Goal: Task Accomplishment & Management: Use online tool/utility

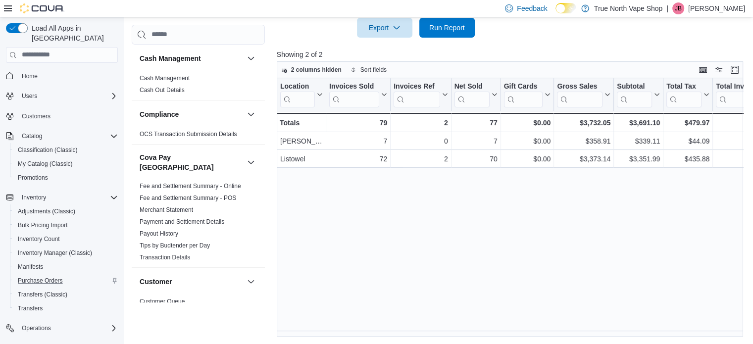
scroll to position [85, 0]
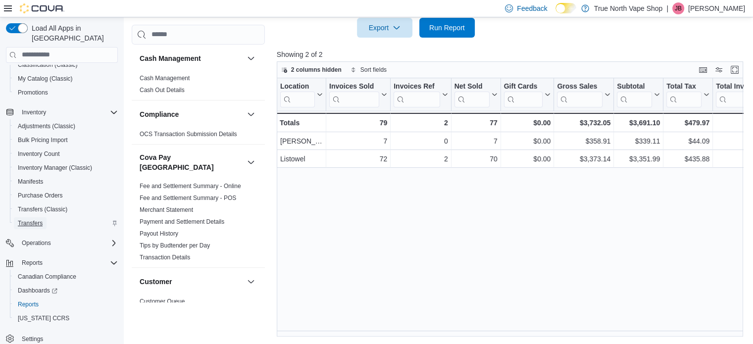
click at [31, 219] on span "Transfers" at bounding box center [30, 223] width 25 height 8
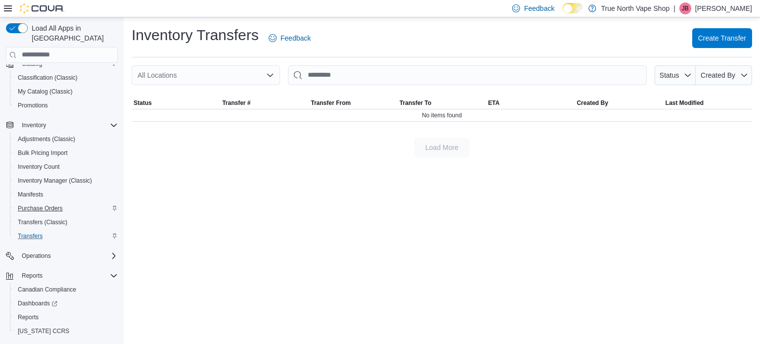
scroll to position [85, 0]
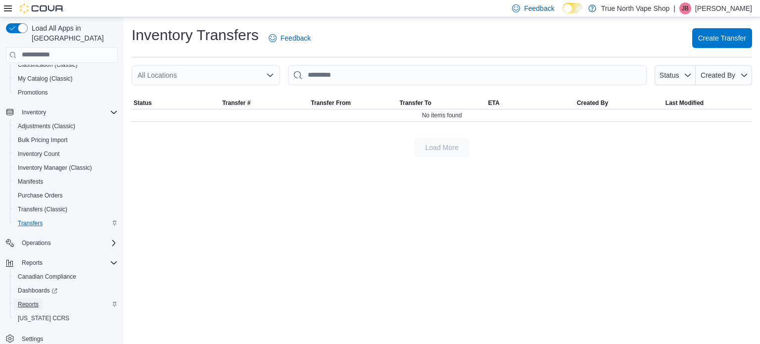
click at [31, 301] on span "Reports" at bounding box center [28, 305] width 21 height 8
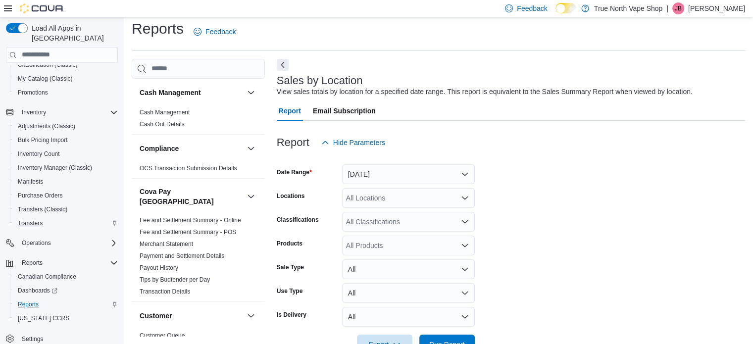
scroll to position [23, 0]
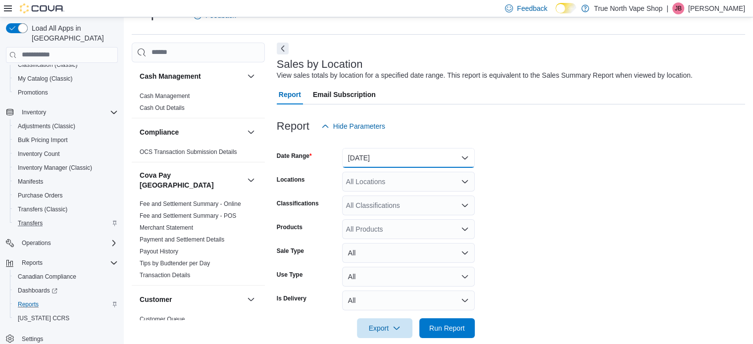
click at [412, 159] on button "Yesterday" at bounding box center [408, 158] width 133 height 20
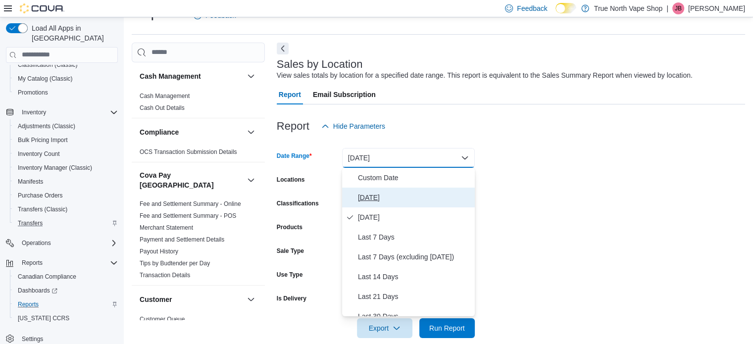
click at [367, 196] on span "Today" at bounding box center [414, 198] width 113 height 12
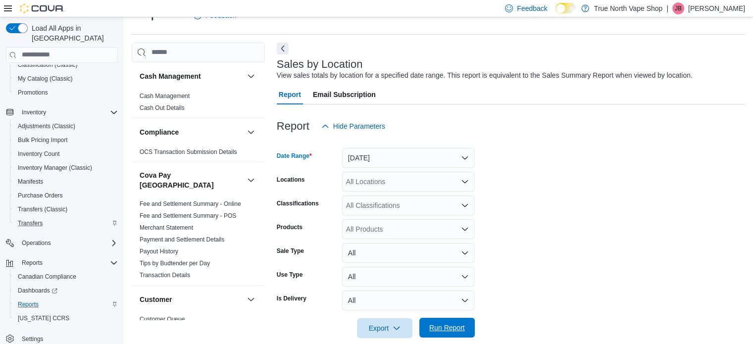
click at [445, 329] on span "Run Report" at bounding box center [447, 328] width 36 height 10
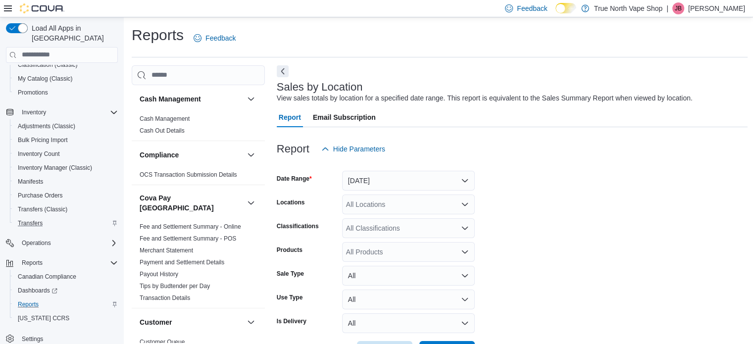
click at [713, 11] on p "[PERSON_NAME]" at bounding box center [716, 8] width 57 height 12
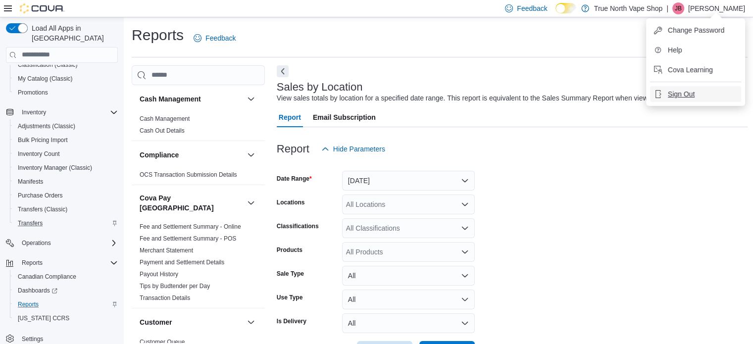
click at [683, 96] on span "Sign Out" at bounding box center [681, 94] width 27 height 10
